Goal: Navigation & Orientation: Find specific page/section

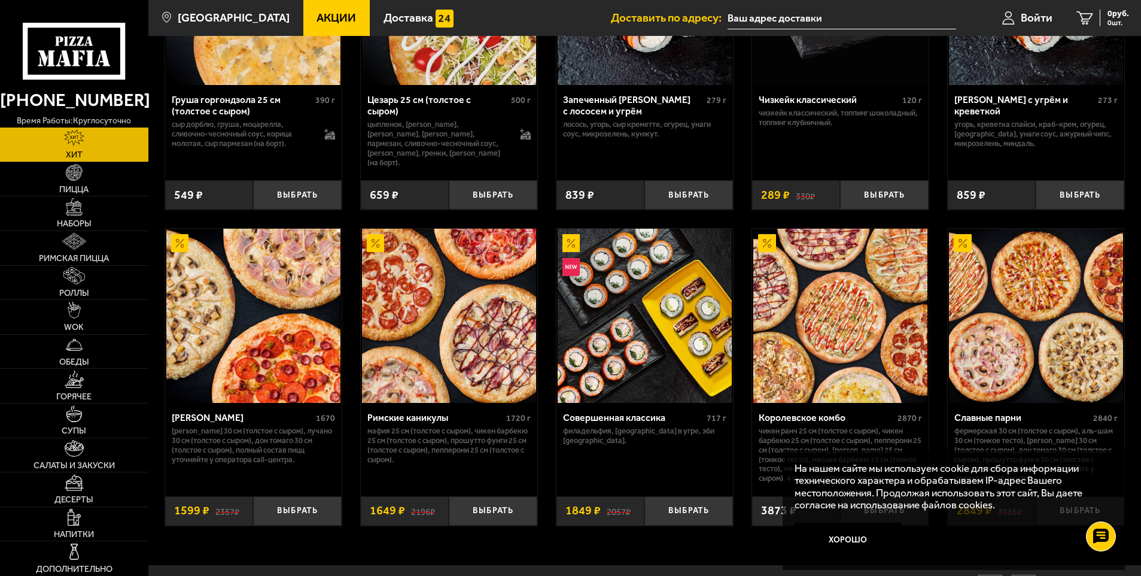
scroll to position [589, 0]
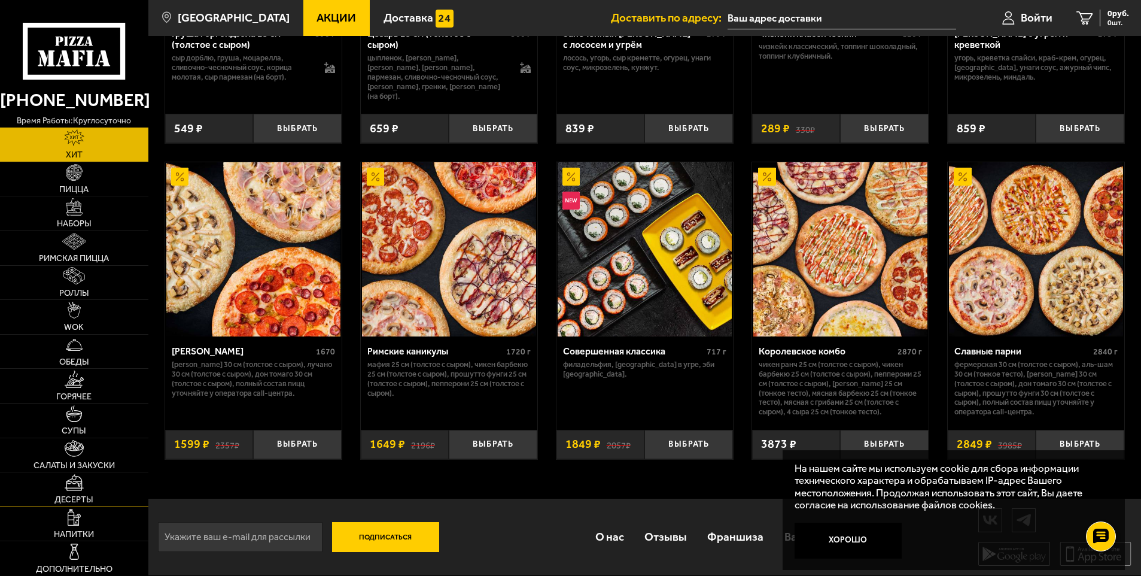
click at [73, 498] on span "Десерты" at bounding box center [73, 499] width 39 height 8
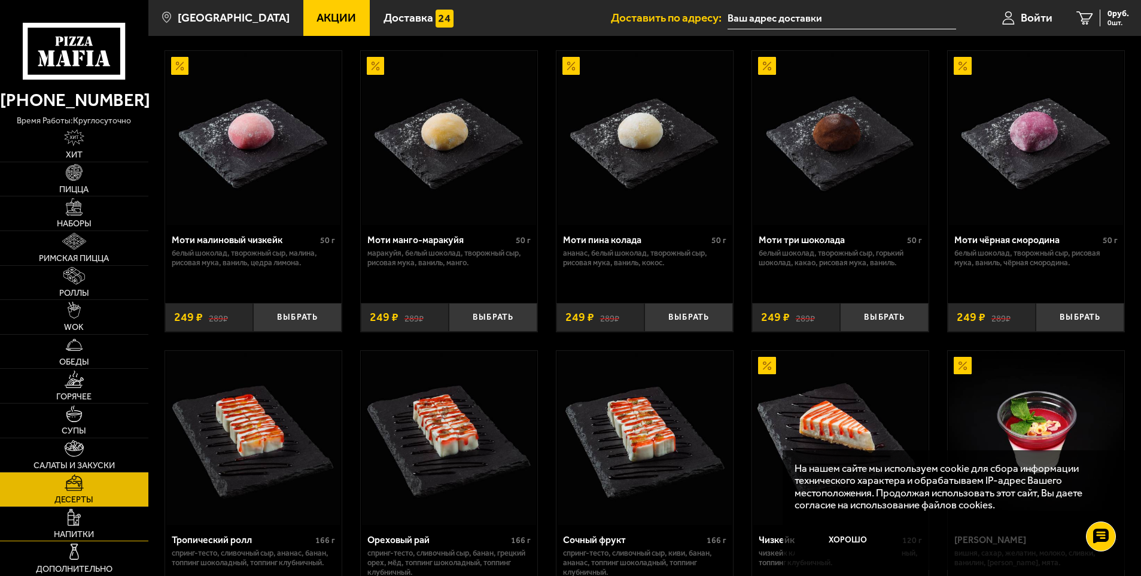
scroll to position [120, 0]
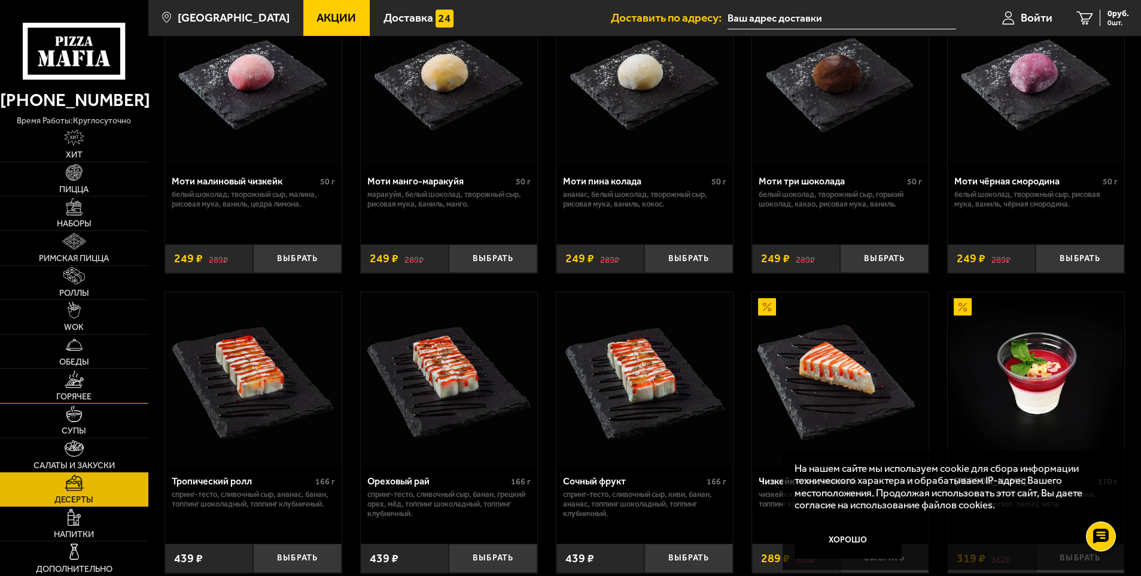
click at [81, 399] on span "Горячее" at bounding box center [73, 396] width 35 height 8
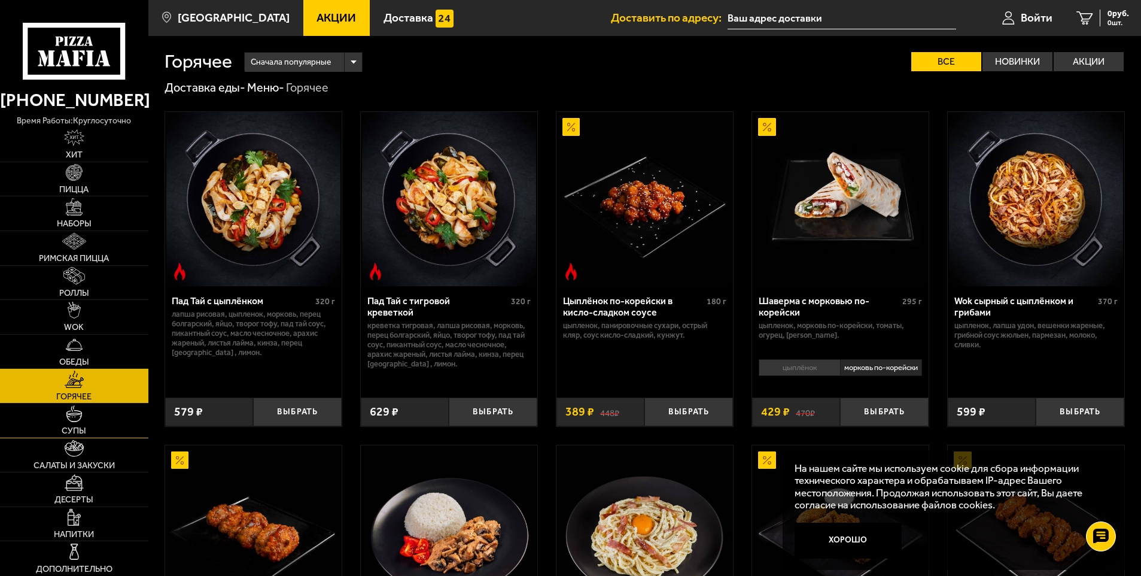
click at [75, 419] on img at bounding box center [74, 413] width 17 height 17
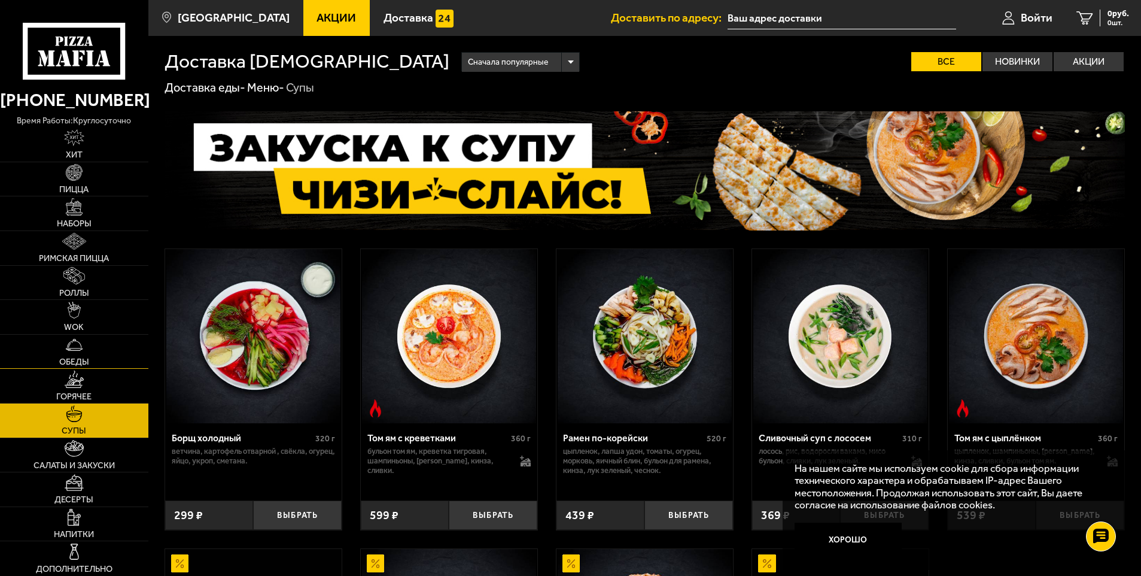
click at [84, 355] on link "Обеды" at bounding box center [74, 351] width 148 height 34
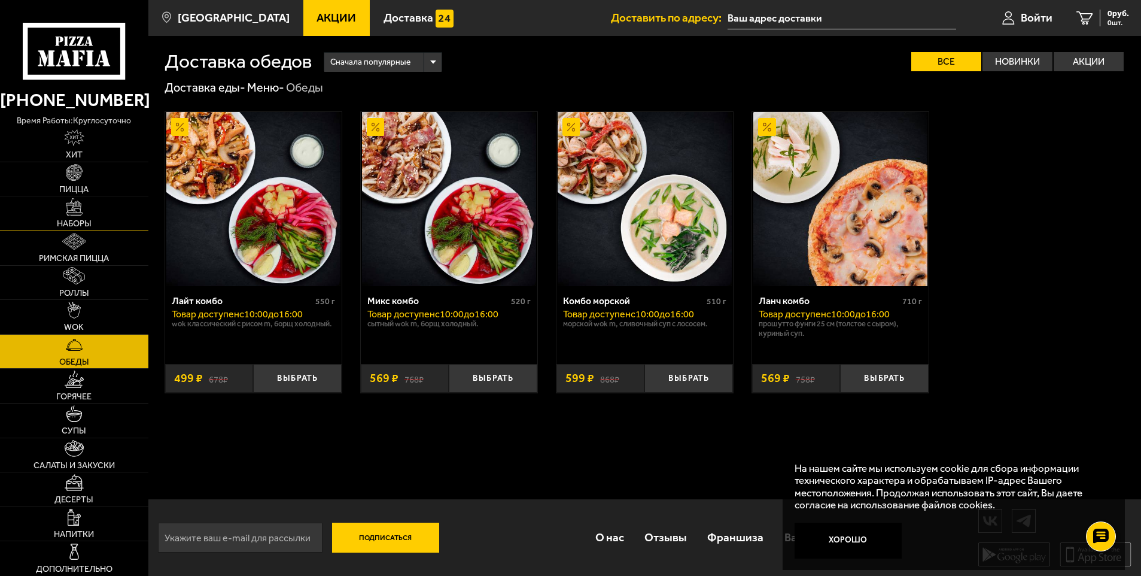
click at [86, 227] on span "Наборы" at bounding box center [74, 224] width 35 height 8
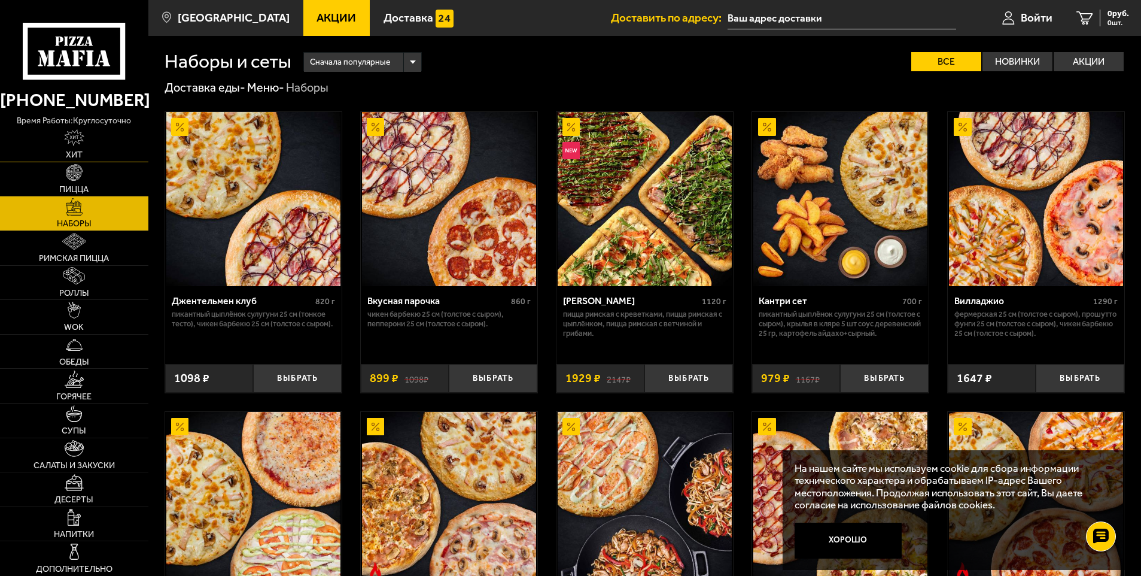
click at [72, 160] on link "Хит" at bounding box center [74, 144] width 148 height 34
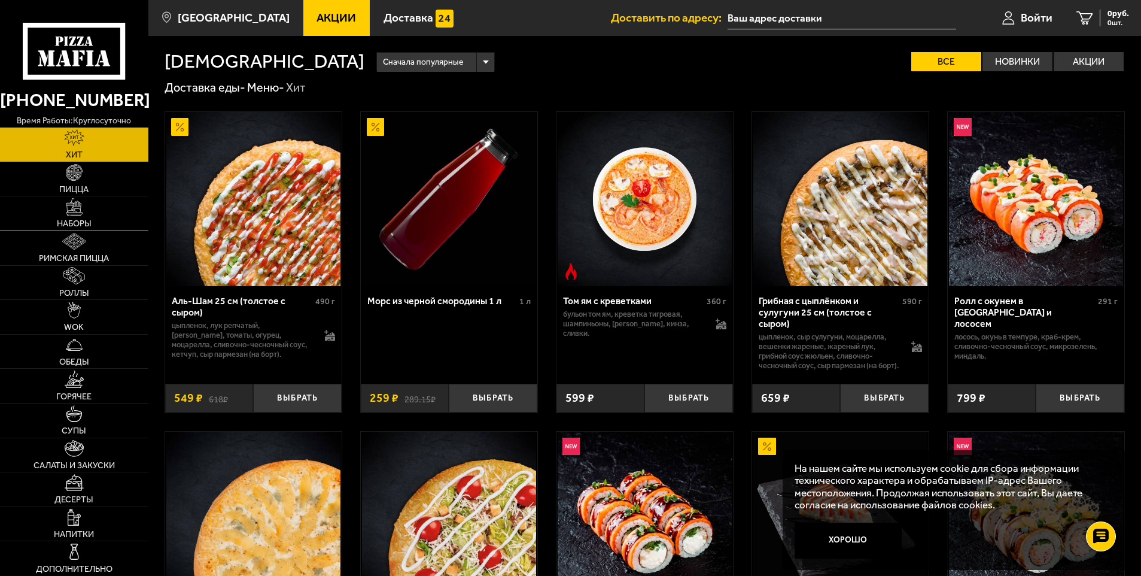
click at [73, 217] on link "Наборы" at bounding box center [74, 213] width 148 height 34
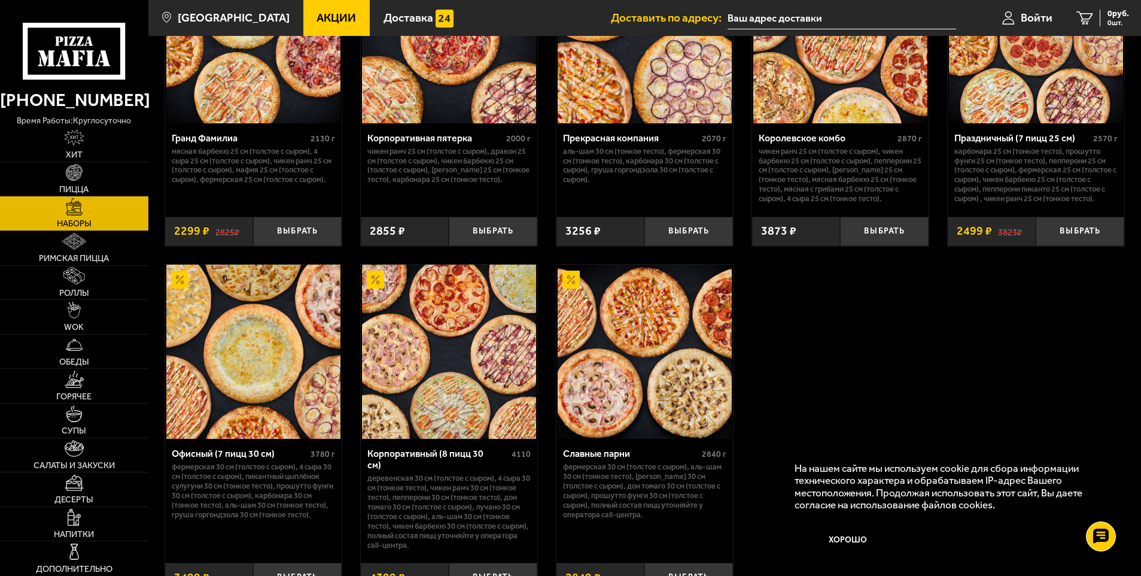
scroll to position [1795, 0]
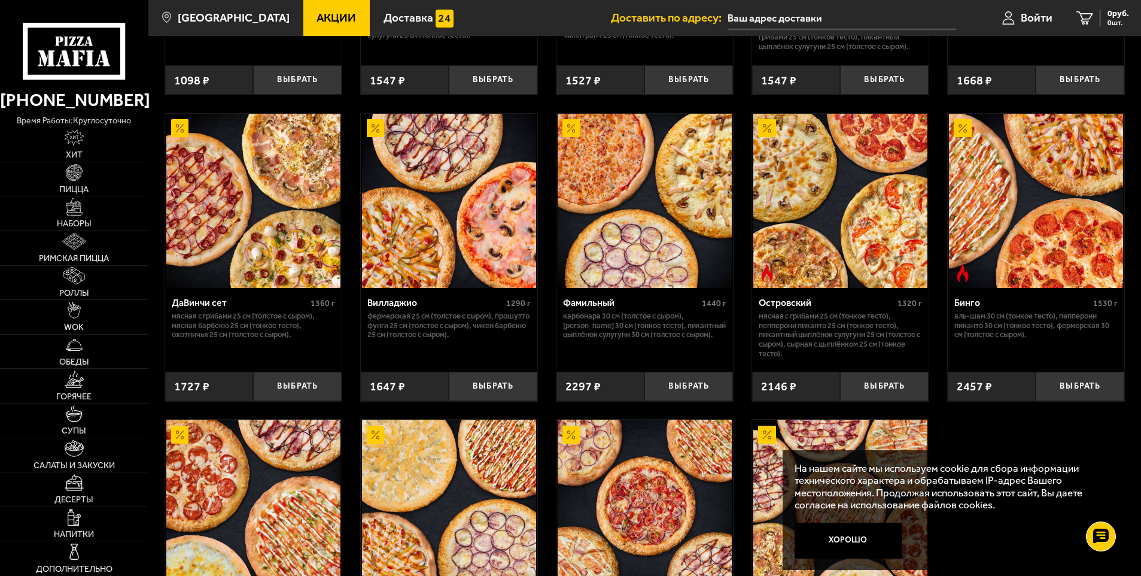
scroll to position [1017, 0]
